Goal: Information Seeking & Learning: Check status

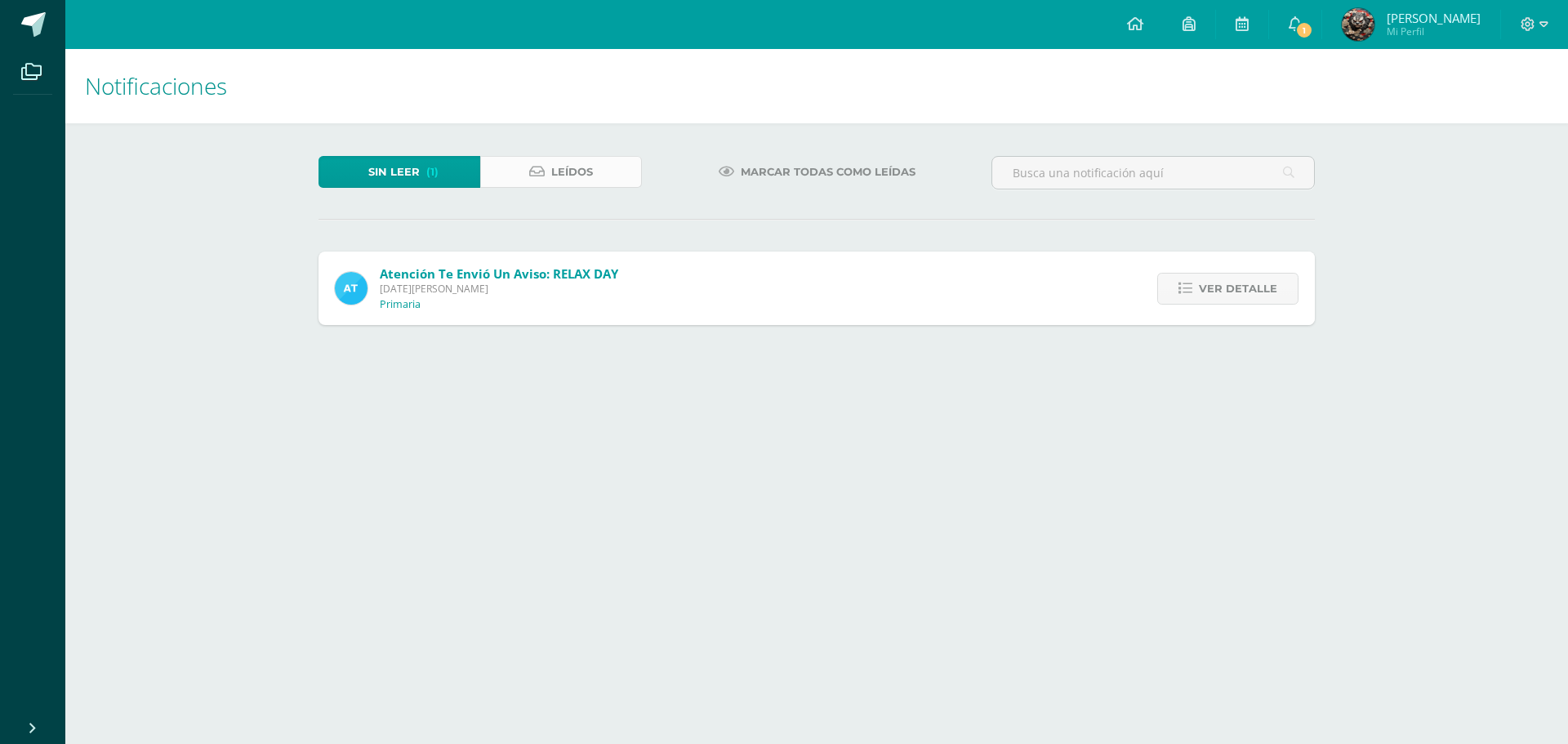
click at [549, 165] on link "Leídos" at bounding box center [560, 172] width 162 height 32
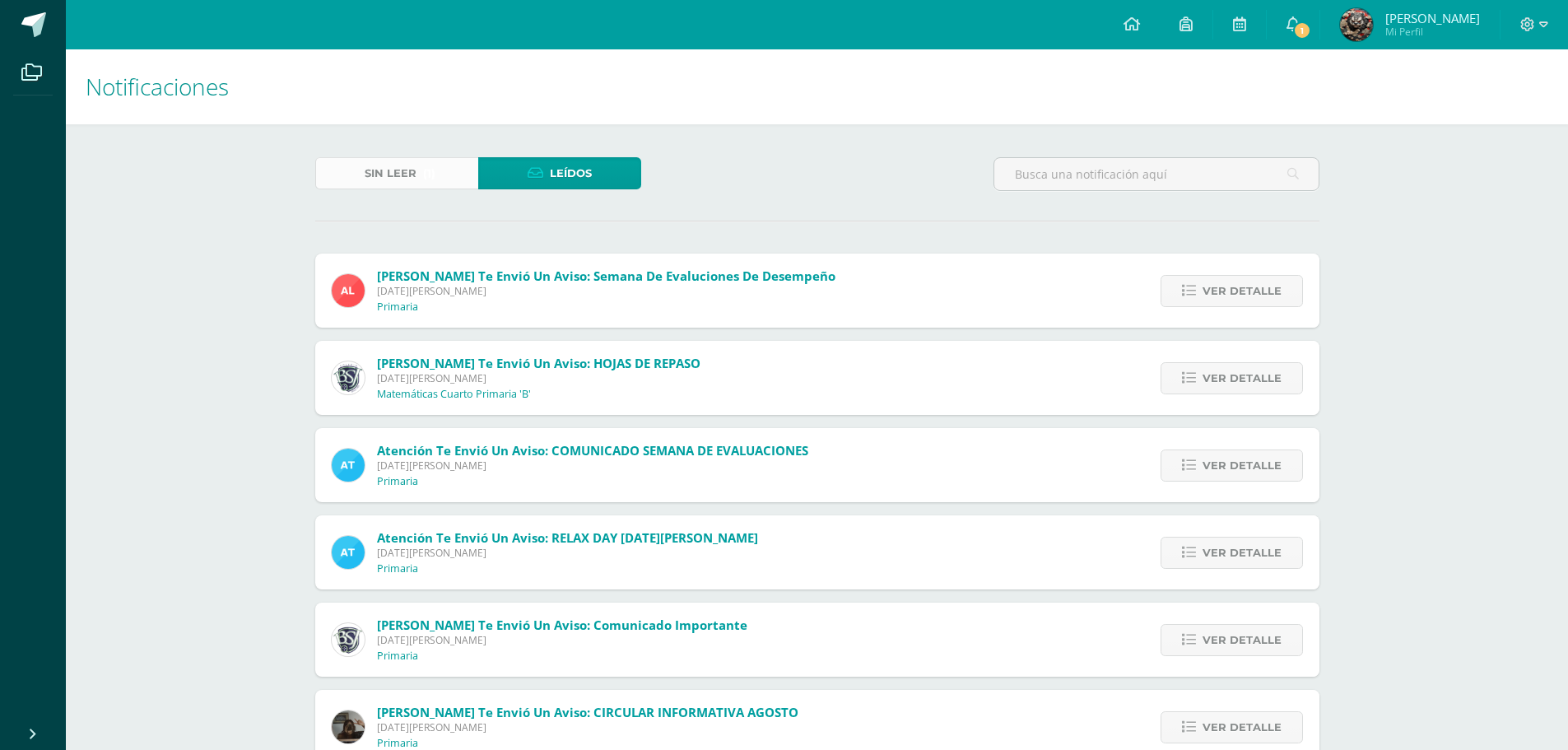
click at [432, 166] on span "(1)" at bounding box center [428, 173] width 12 height 30
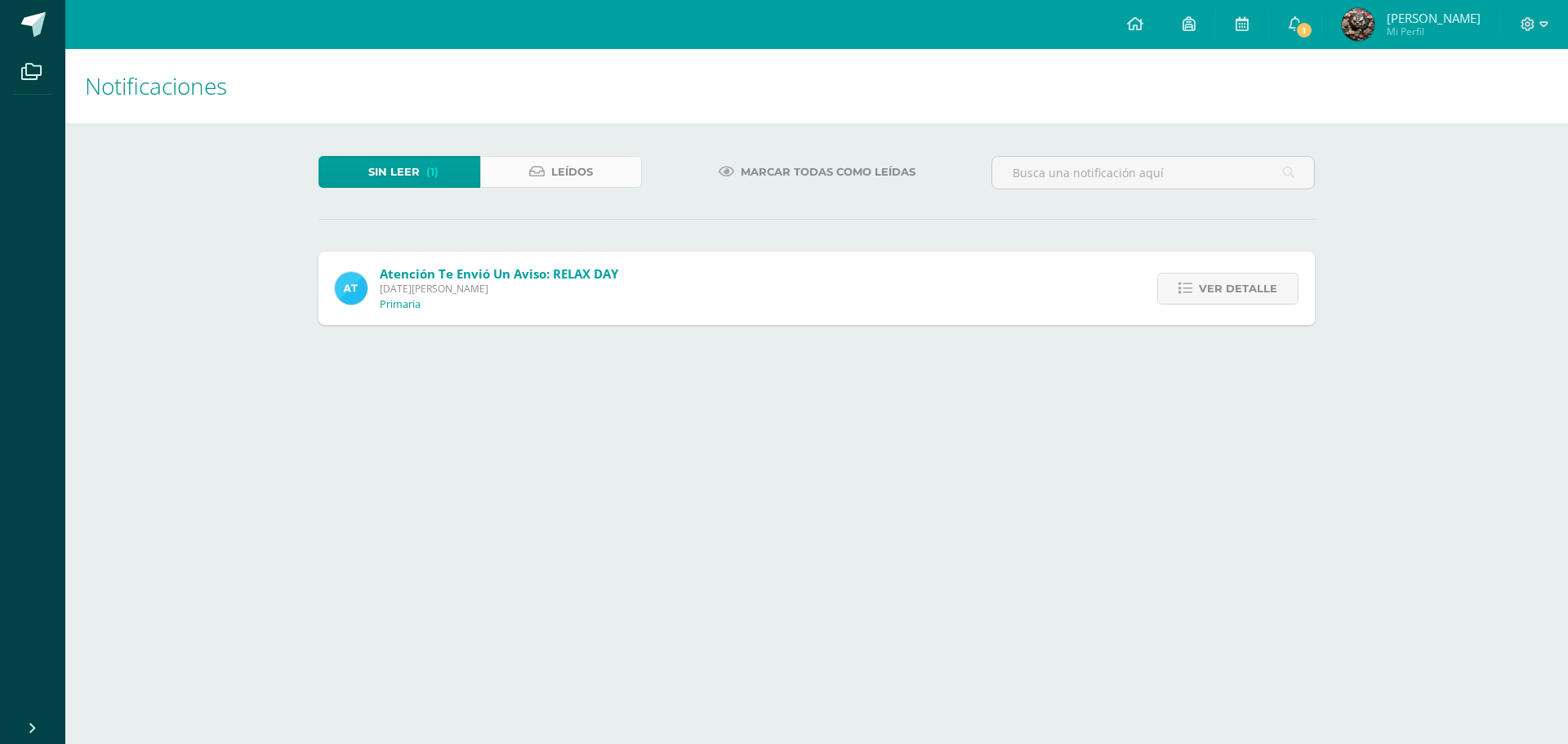
click at [587, 172] on span "Leídos" at bounding box center [572, 172] width 42 height 30
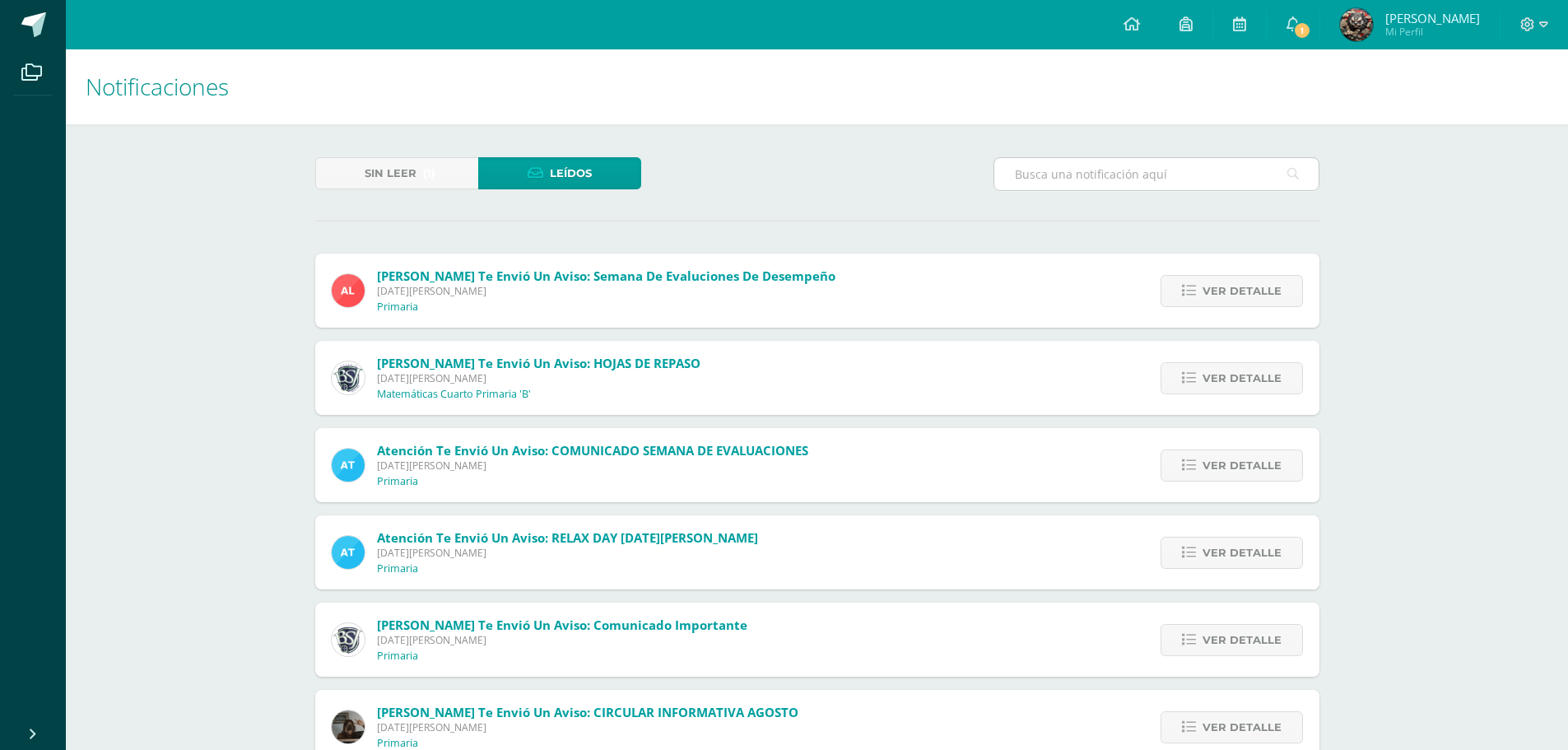
click at [1139, 173] on input "text" at bounding box center [1156, 174] width 324 height 32
click at [1233, 455] on span "Ver detalle" at bounding box center [1242, 465] width 79 height 30
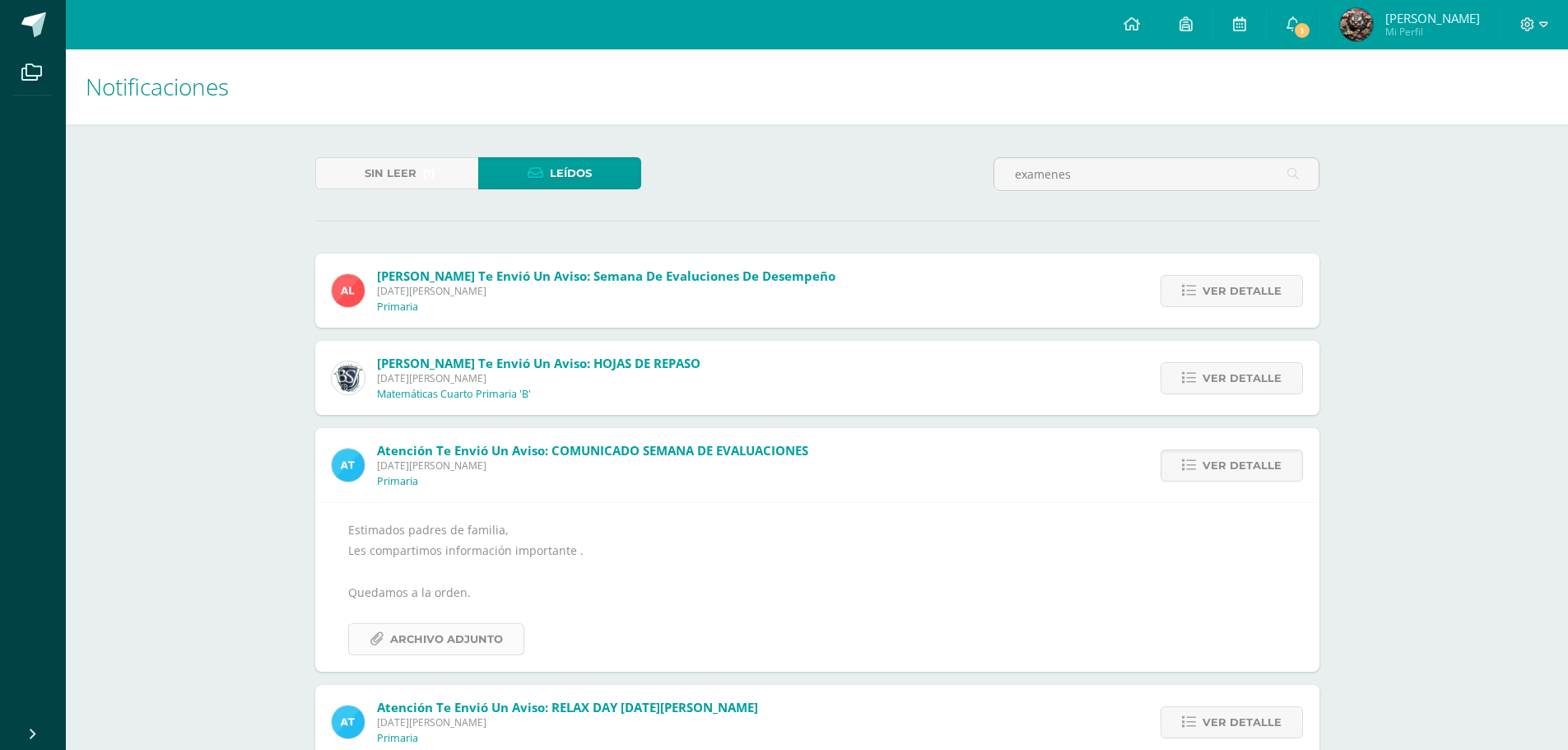
click at [428, 639] on span "Archivo Adjunto" at bounding box center [446, 639] width 112 height 30
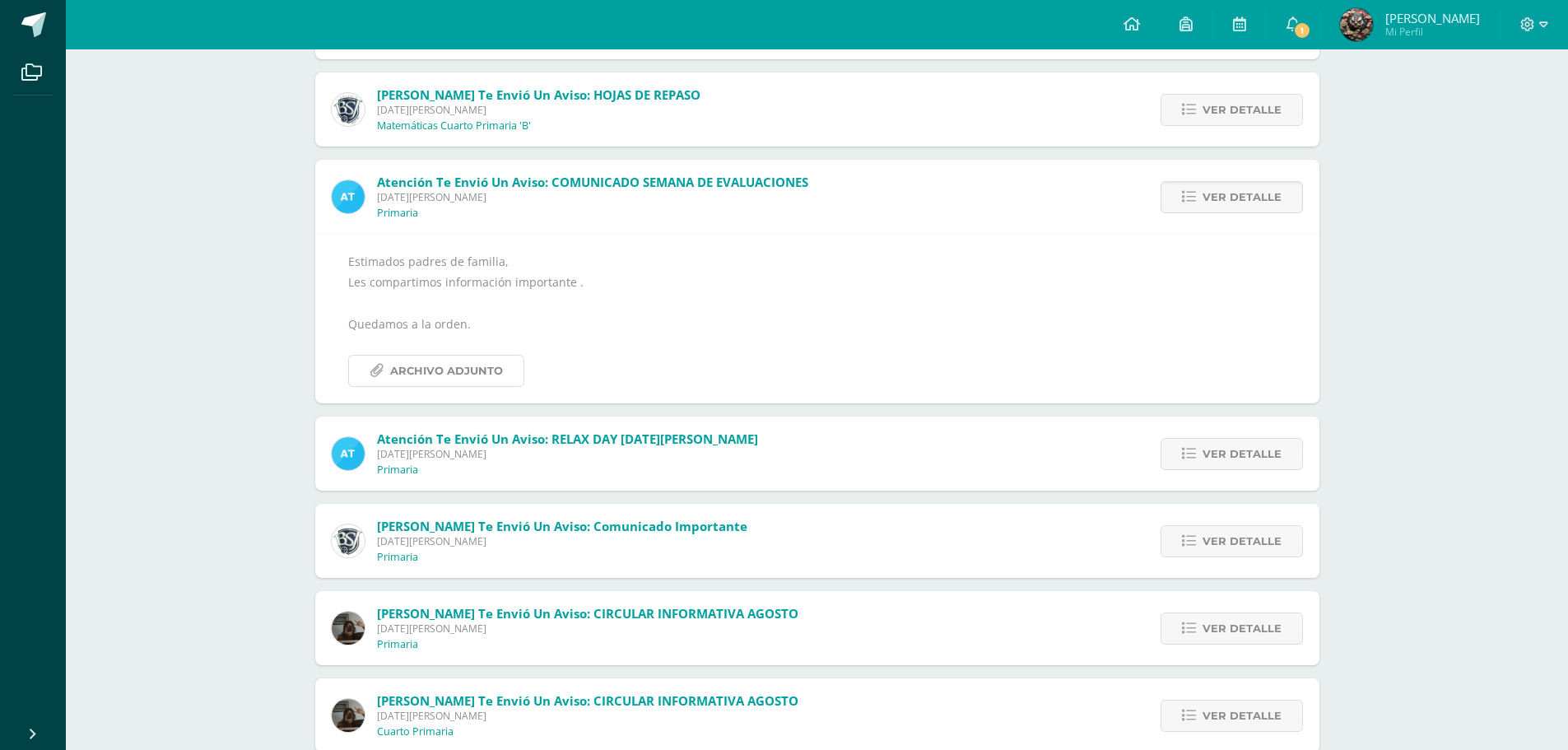
scroll to position [329, 0]
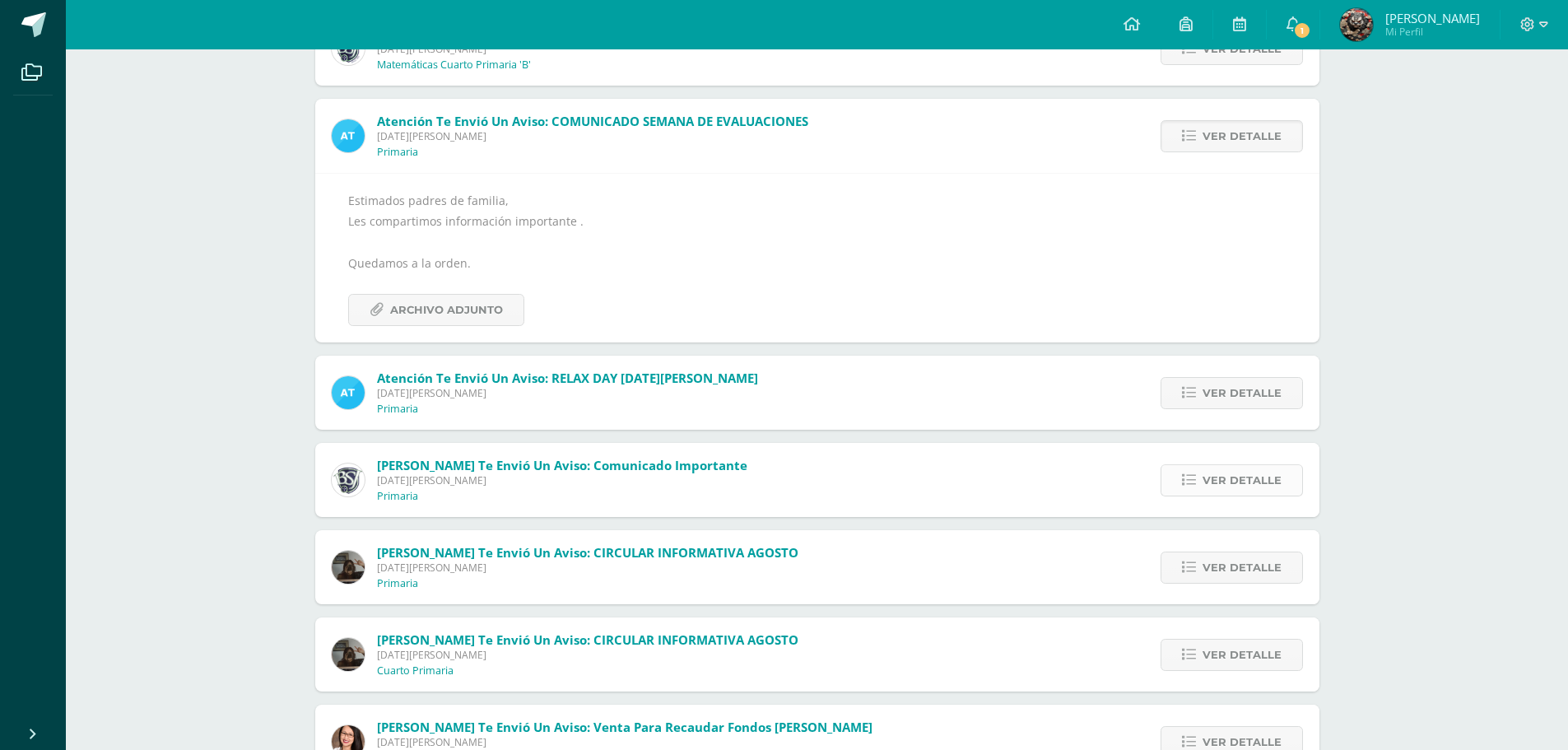
click at [1219, 482] on span "Ver detalle" at bounding box center [1242, 480] width 79 height 30
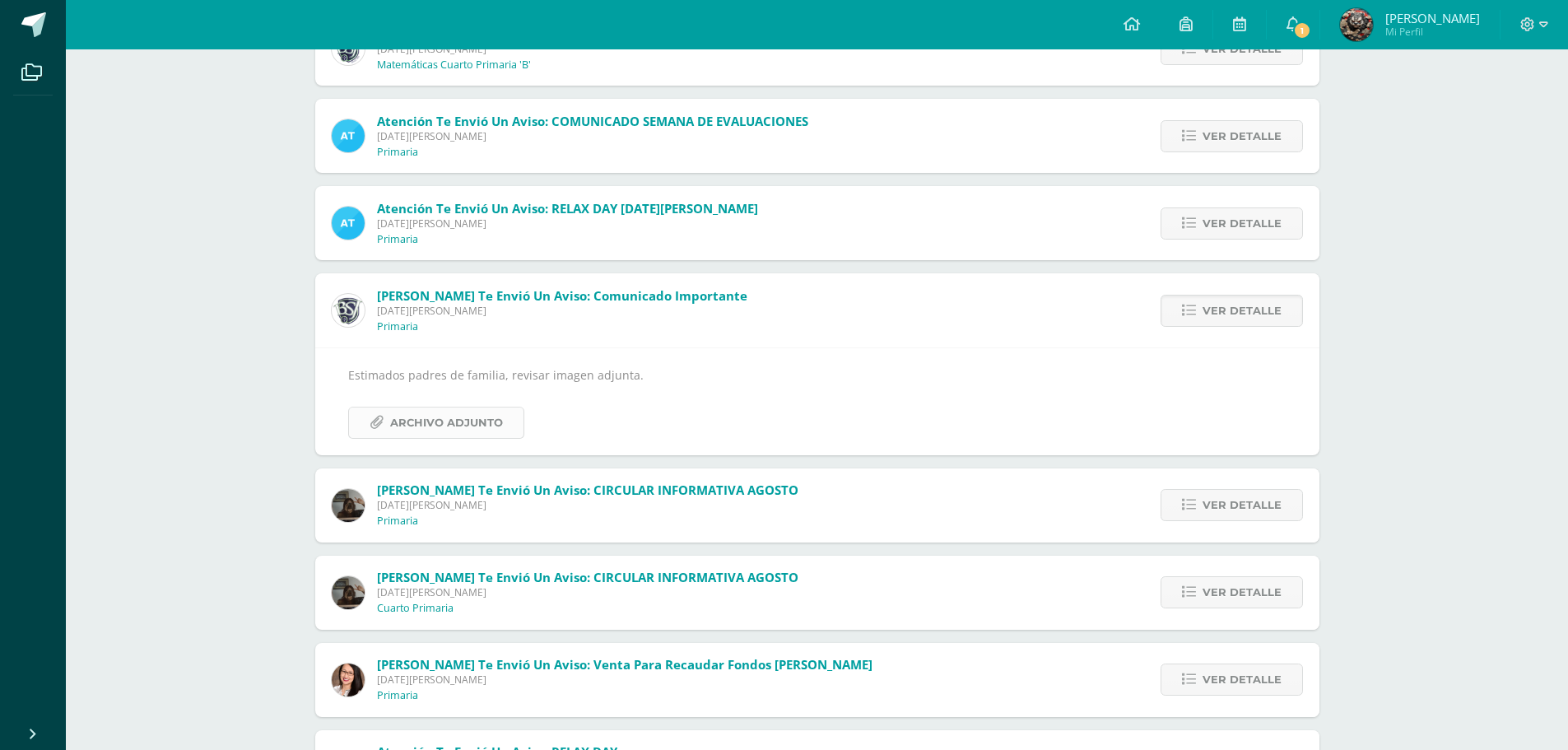
click at [466, 411] on span "Archivo Adjunto" at bounding box center [446, 422] width 112 height 30
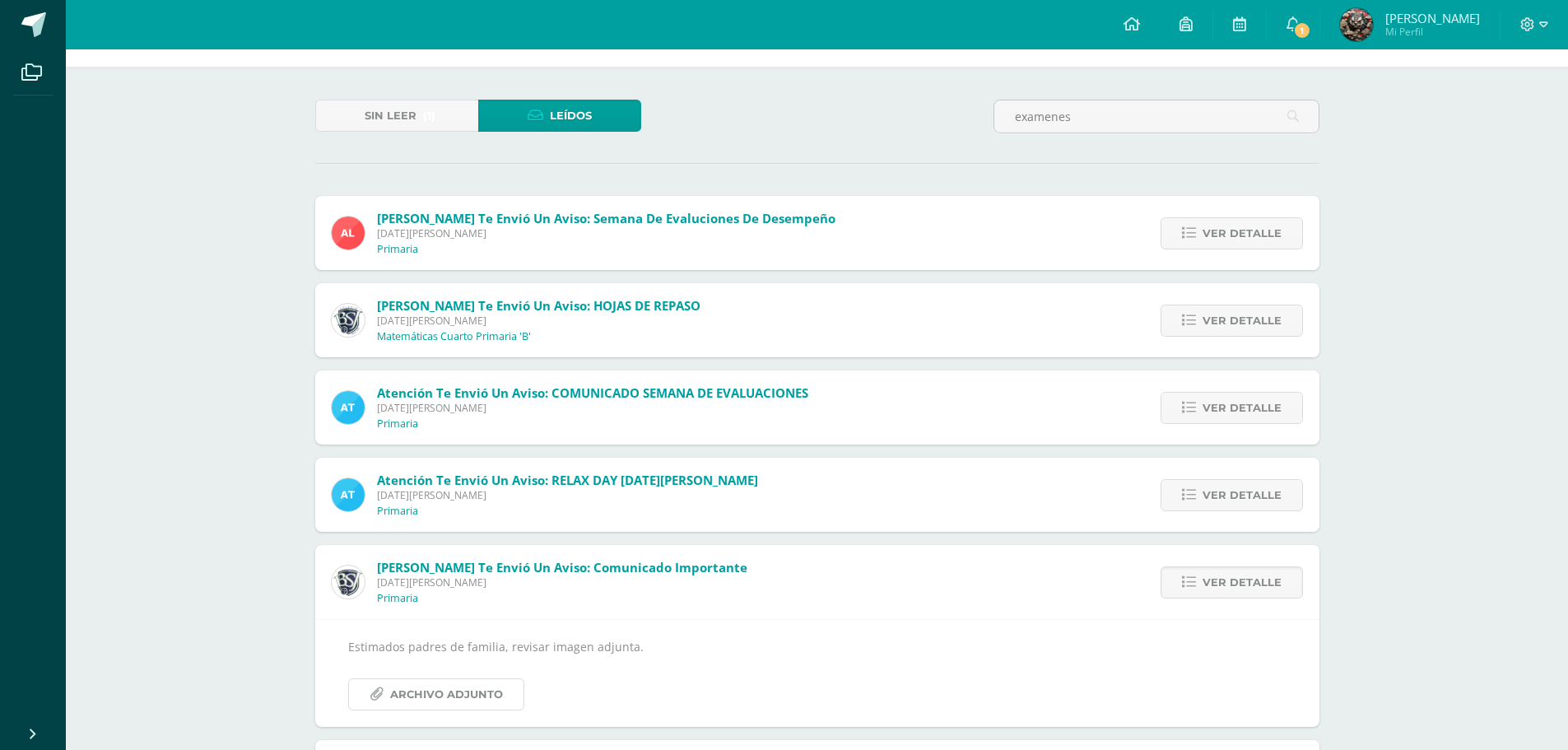
scroll to position [0, 0]
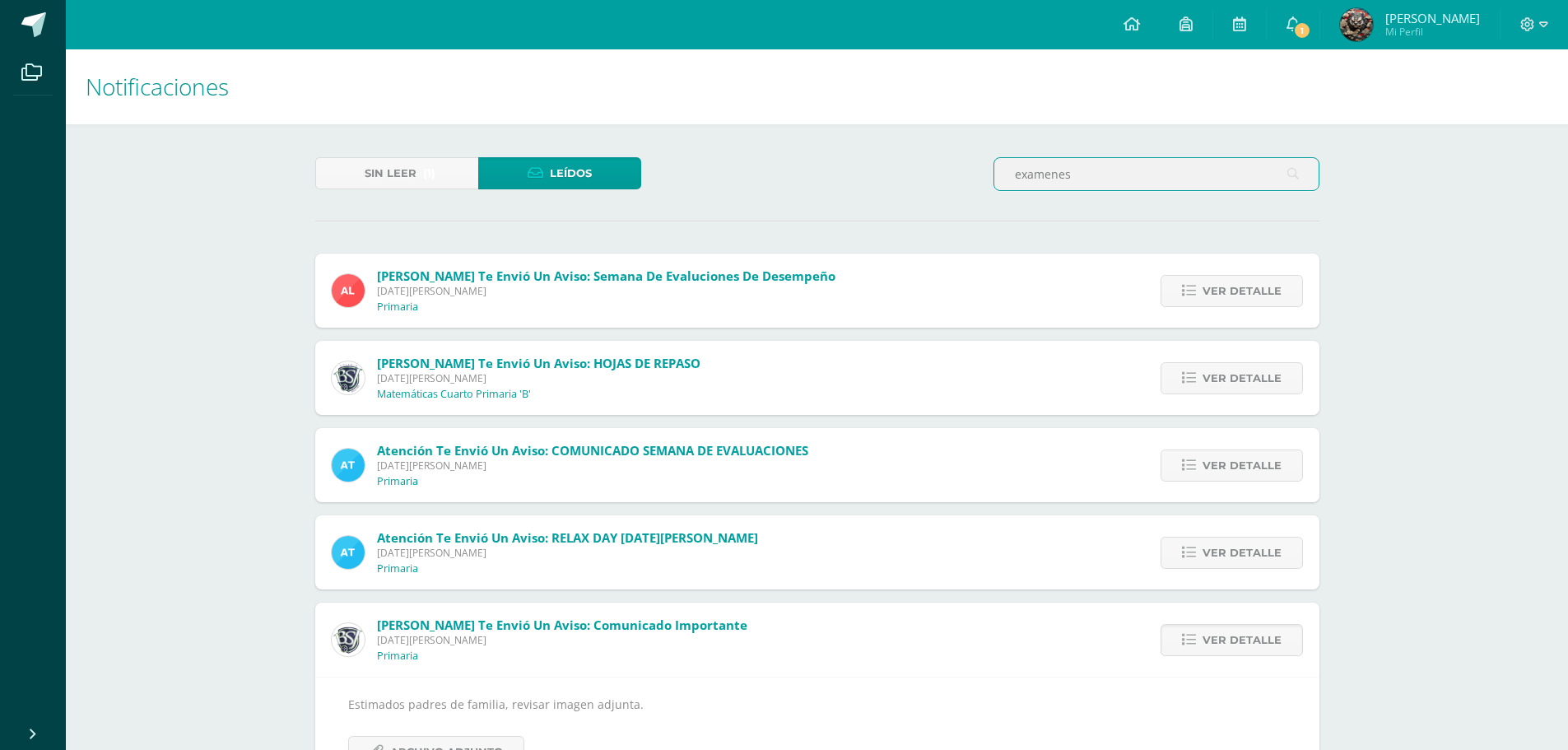
drag, startPoint x: 1099, startPoint y: 165, endPoint x: 991, endPoint y: 176, distance: 108.6
click at [991, 176] on div "examenes" at bounding box center [1156, 182] width 339 height 48
type input "evaluaciones"
click at [1292, 175] on icon at bounding box center [1293, 174] width 12 height 34
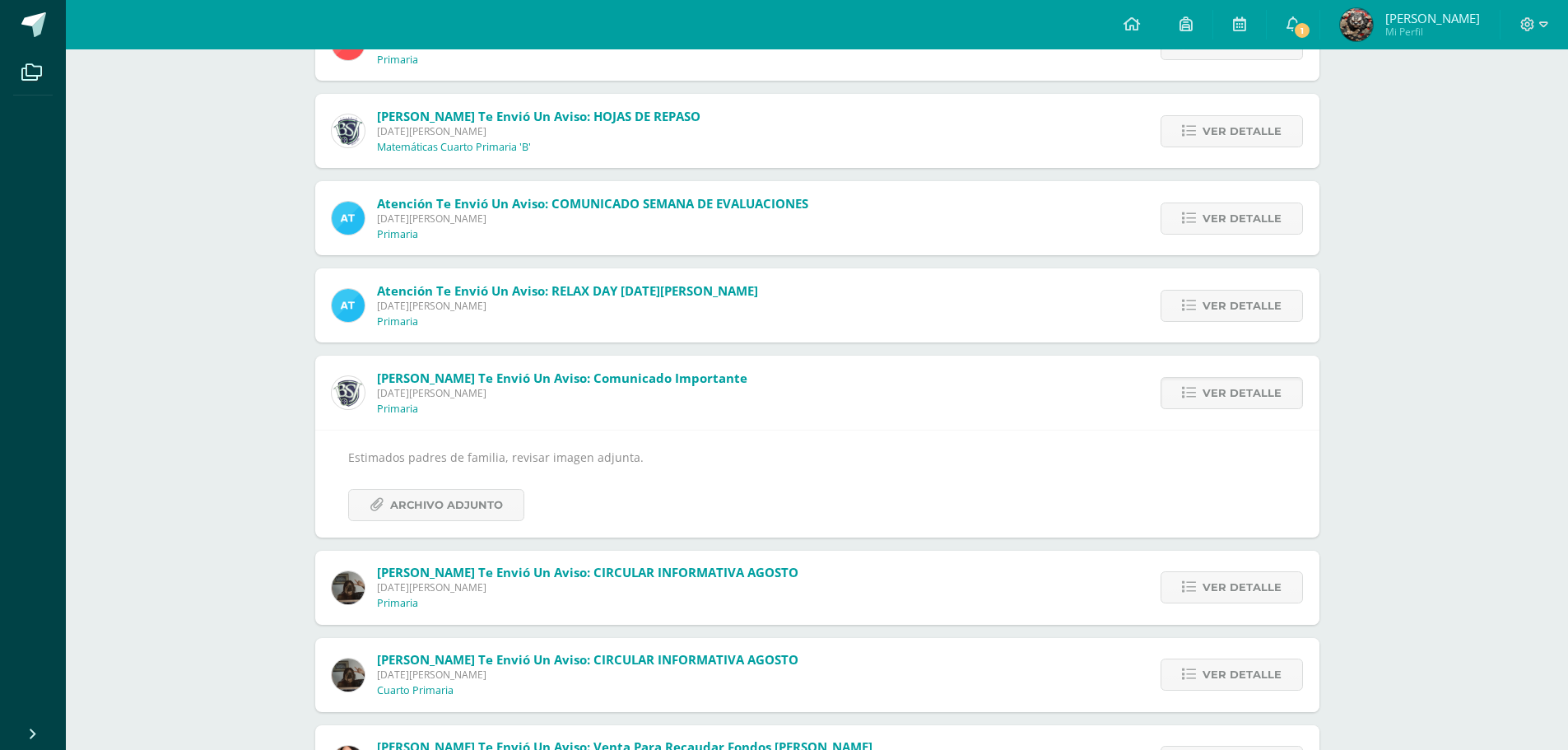
scroll to position [412, 0]
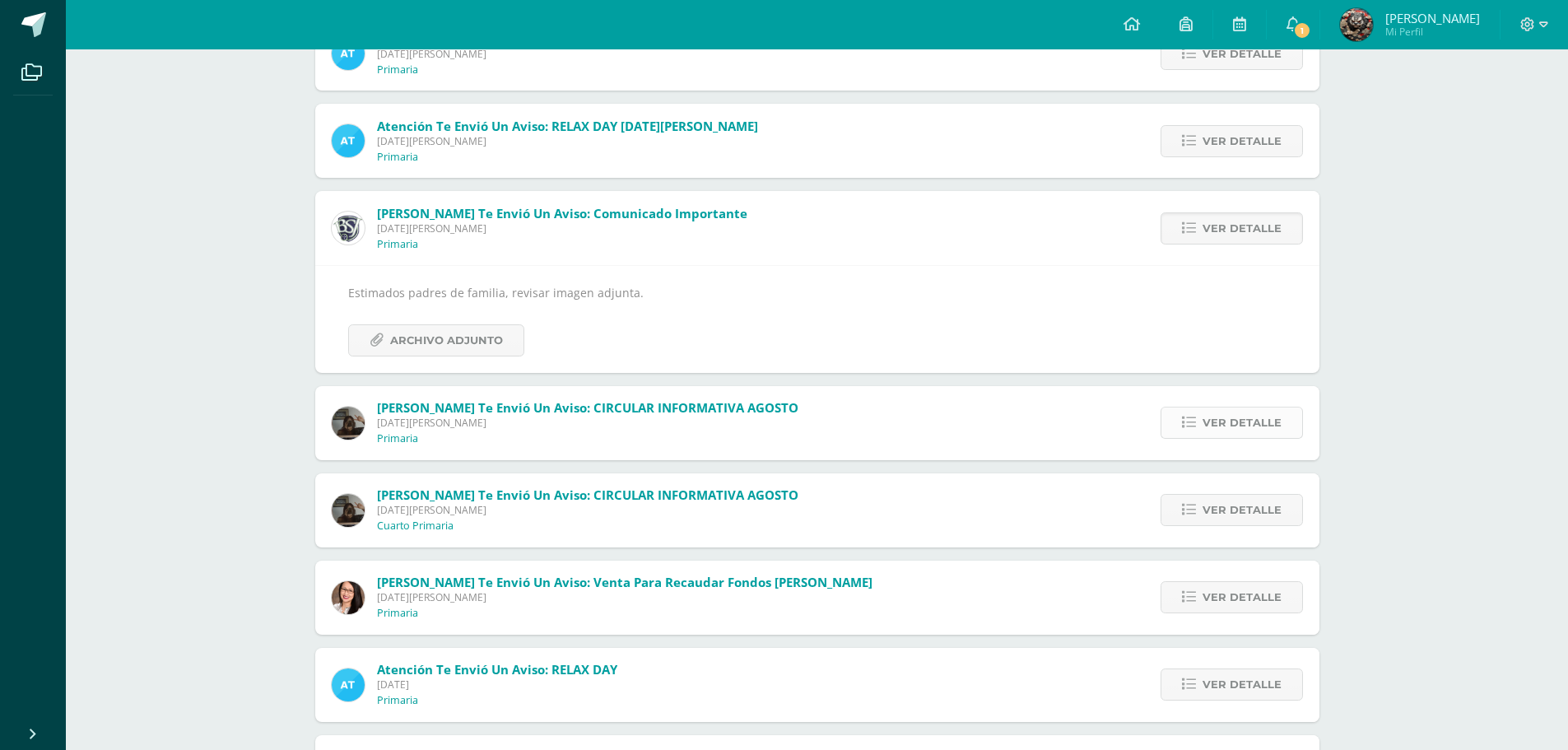
click at [1229, 419] on span "Ver detalle" at bounding box center [1242, 422] width 79 height 30
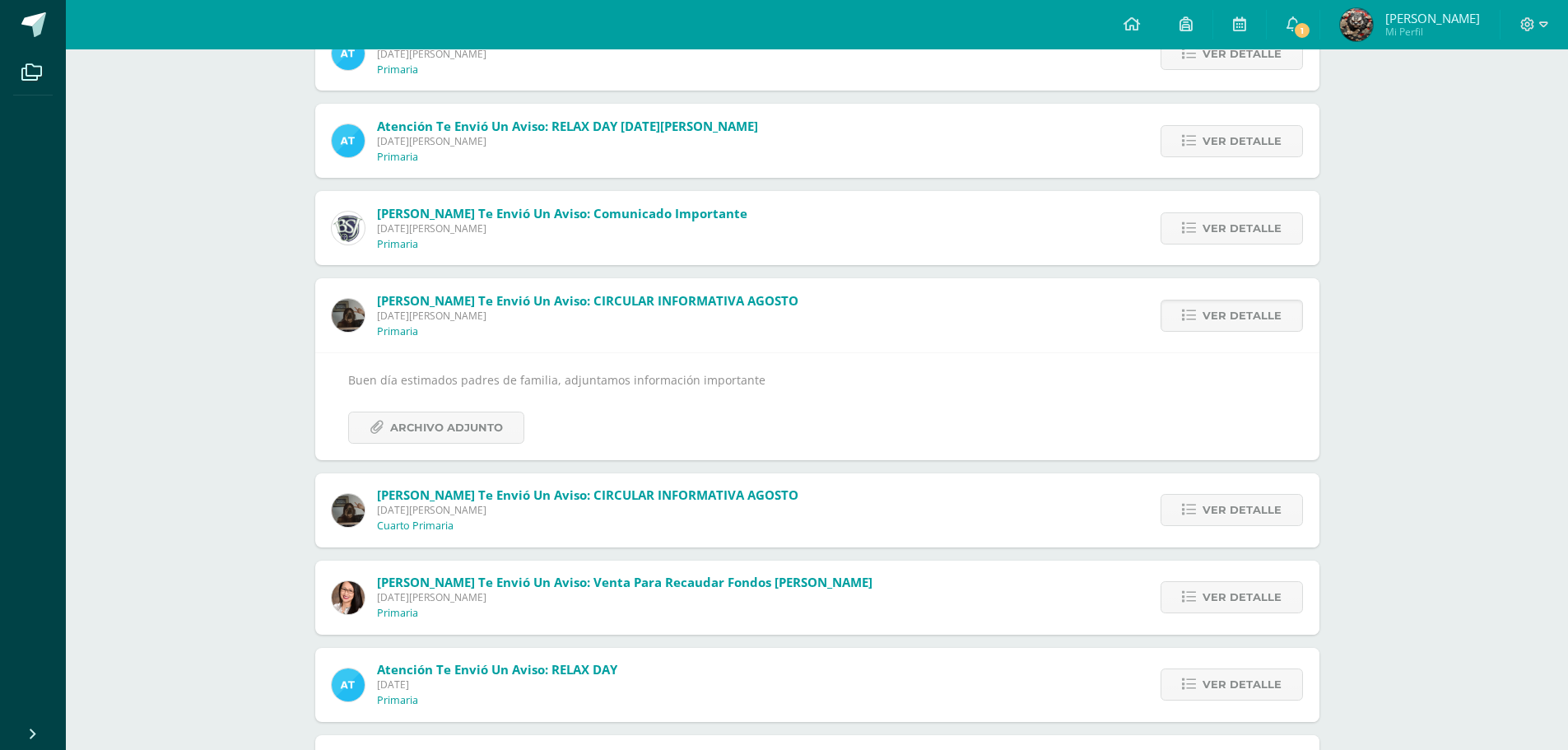
click at [1217, 529] on div "Ver detalle" at bounding box center [1227, 510] width 183 height 74
click at [1213, 513] on span "Ver detalle" at bounding box center [1242, 510] width 79 height 30
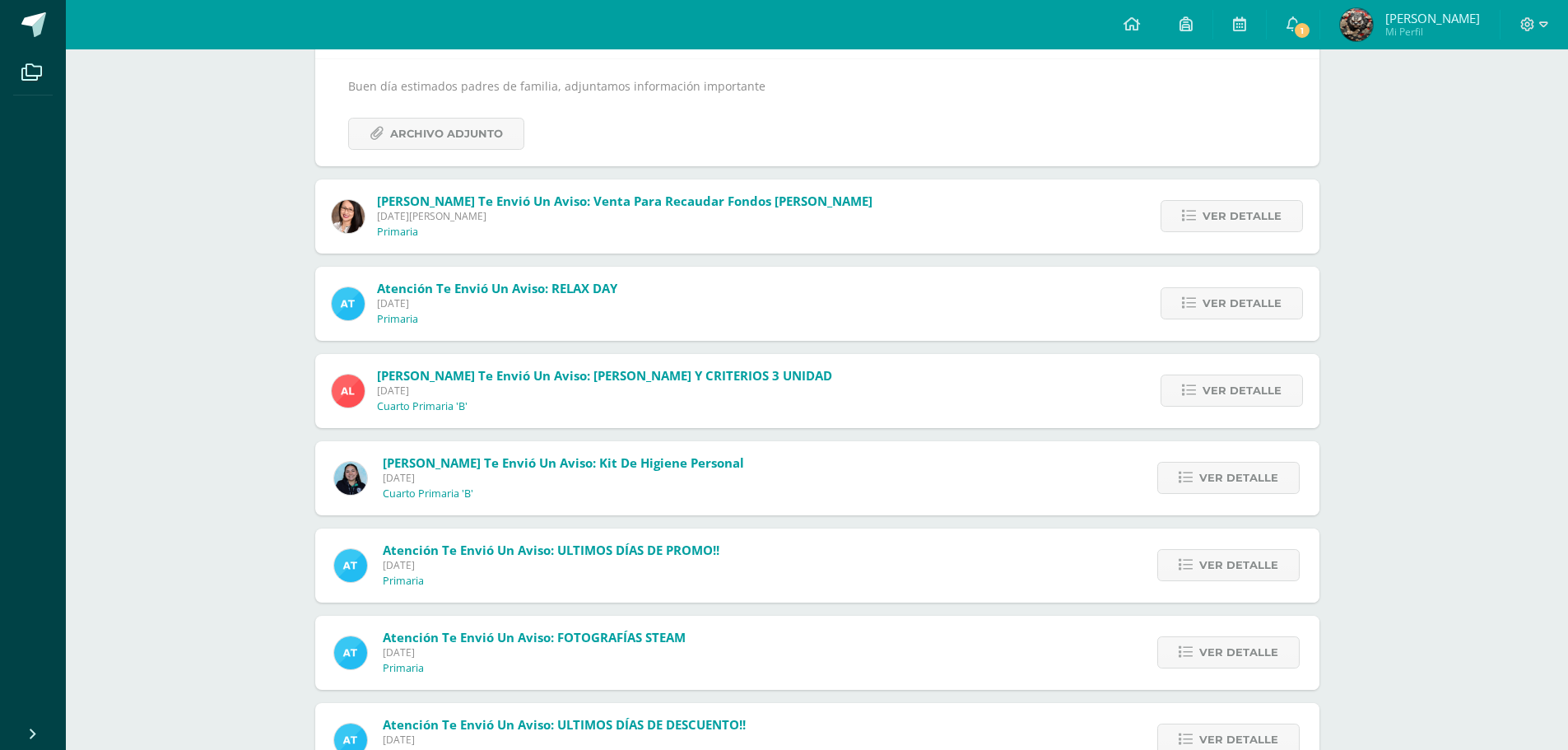
scroll to position [823, 0]
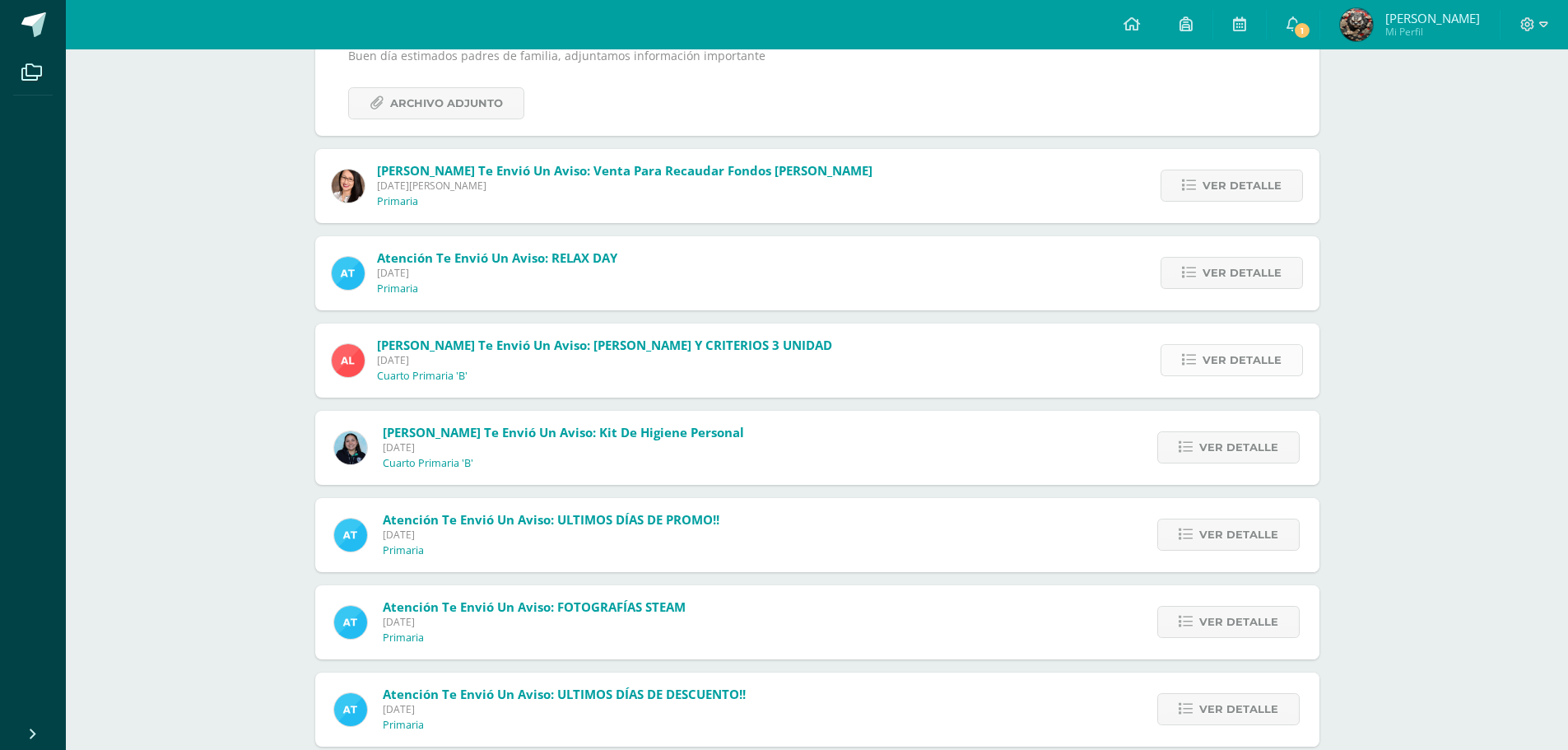
click at [1239, 365] on span "Ver detalle" at bounding box center [1242, 359] width 79 height 30
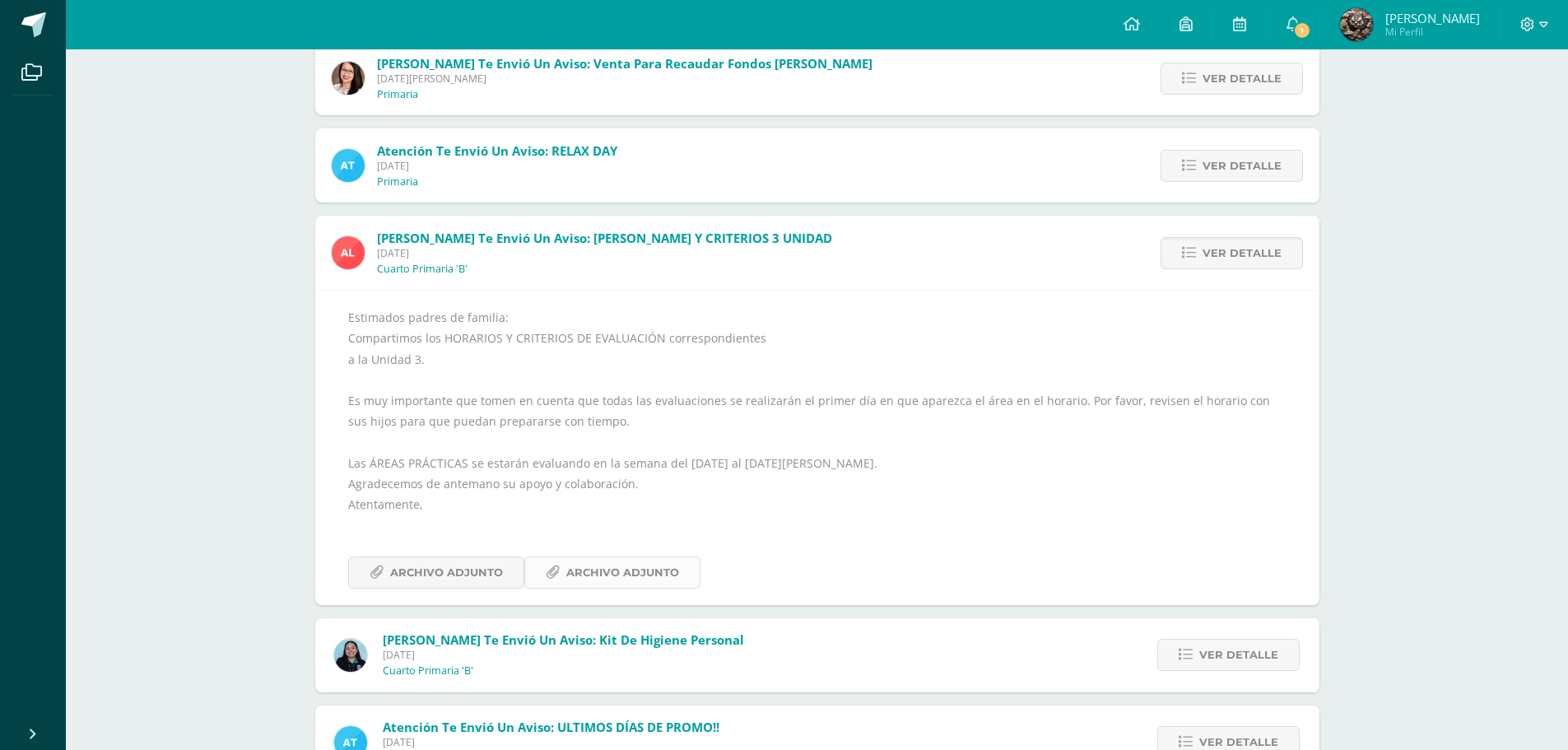
click at [636, 581] on span "Archivo Adjunto" at bounding box center [623, 572] width 112 height 30
click at [419, 564] on span "Archivo Adjunto" at bounding box center [446, 572] width 112 height 30
click at [491, 574] on span "Archivo Adjunto" at bounding box center [446, 572] width 112 height 30
